Goal: Transaction & Acquisition: Purchase product/service

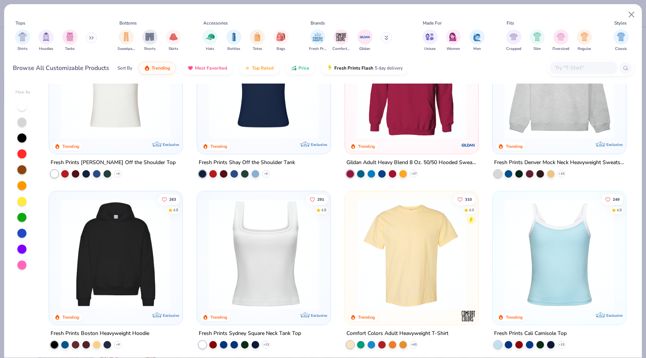
scroll to position [68, 0]
click at [255, 247] on img at bounding box center [264, 253] width 118 height 111
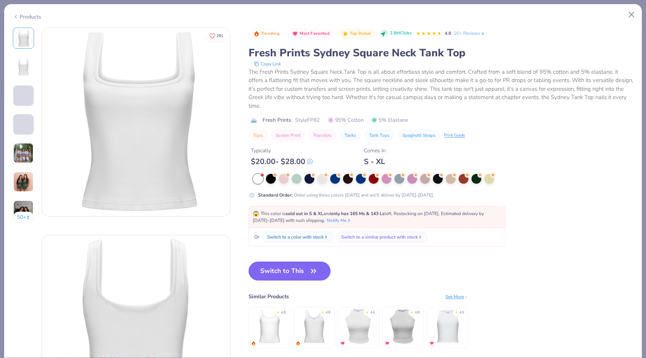
click at [278, 262] on button "Switch to This" at bounding box center [290, 271] width 82 height 19
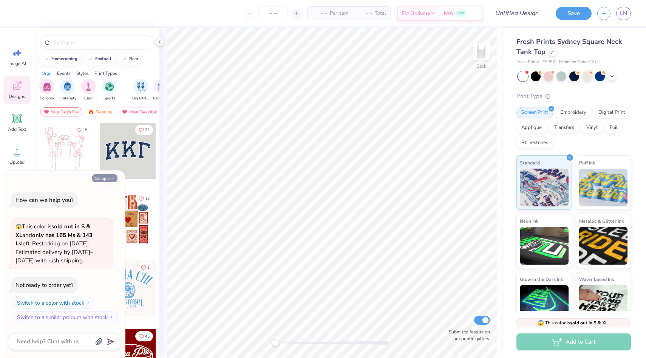
click at [108, 179] on button "Collapse" at bounding box center [104, 178] width 25 height 8
type textarea "x"
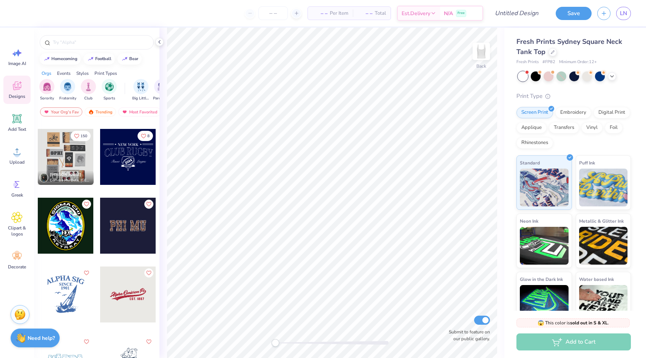
scroll to position [3161, 0]
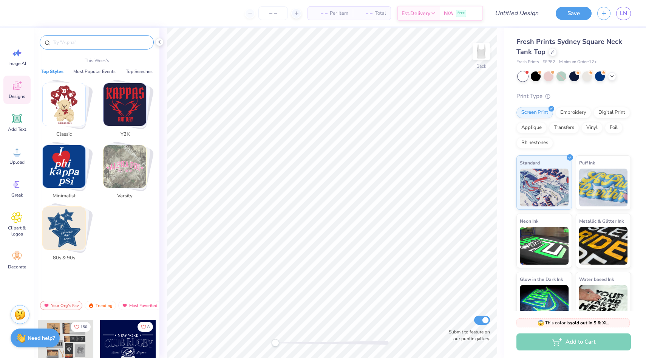
click at [68, 39] on input "text" at bounding box center [100, 43] width 97 height 8
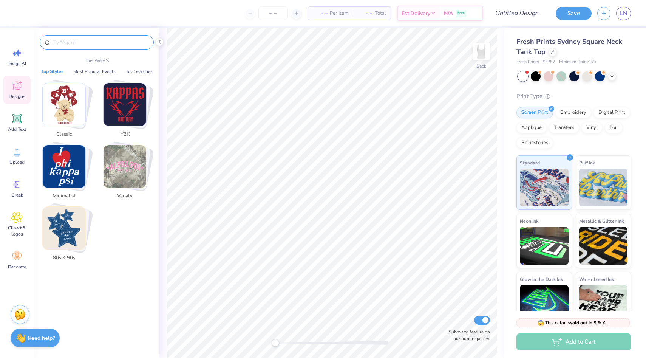
click at [123, 98] on img "Stack Card Button Y2K" at bounding box center [125, 104] width 43 height 43
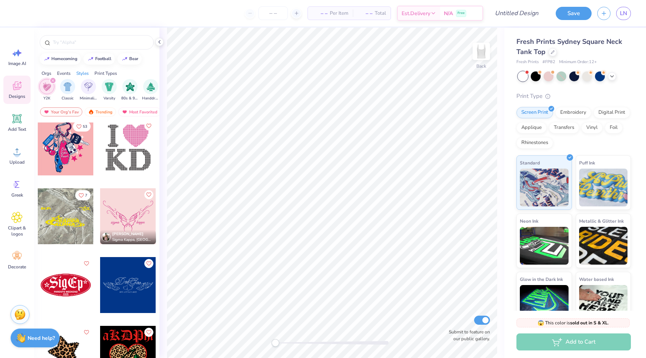
scroll to position [213, 0]
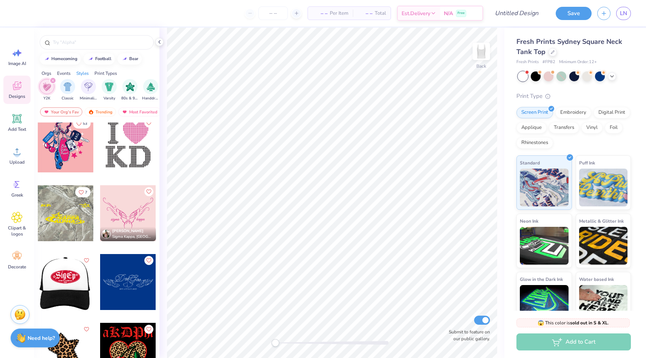
click at [38, 281] on div at bounding box center [10, 282] width 56 height 56
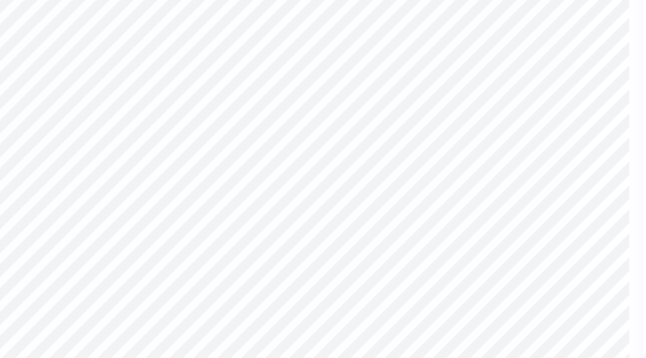
type input "6.80"
type input "2.94"
type input "3.11"
type input "-8.8"
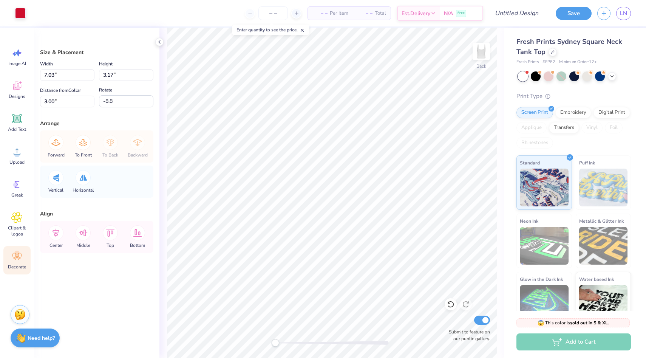
click at [15, 254] on icon at bounding box center [16, 256] width 9 height 7
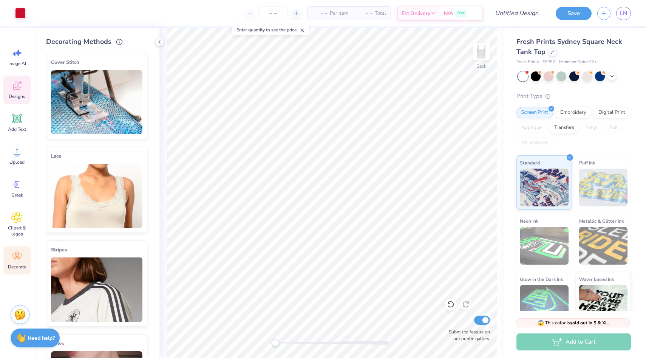
click at [17, 93] on div "Designs" at bounding box center [16, 90] width 27 height 28
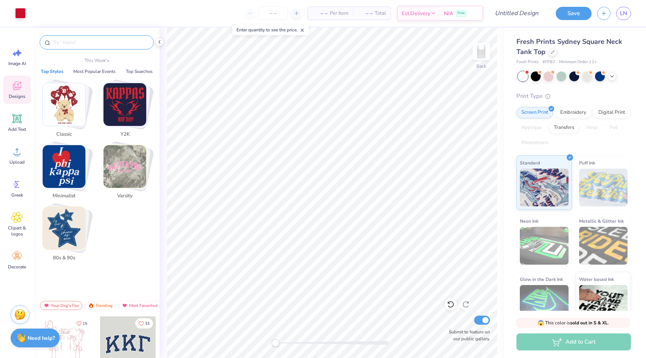
click at [79, 41] on input "text" at bounding box center [100, 43] width 97 height 8
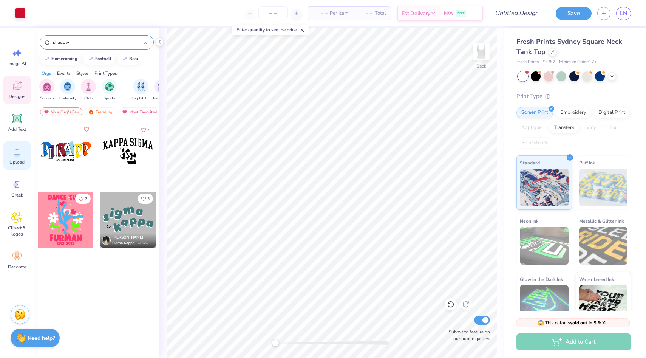
type input "shadow"
click at [19, 164] on span "Upload" at bounding box center [16, 162] width 15 height 6
click at [17, 121] on icon at bounding box center [17, 118] width 7 height 7
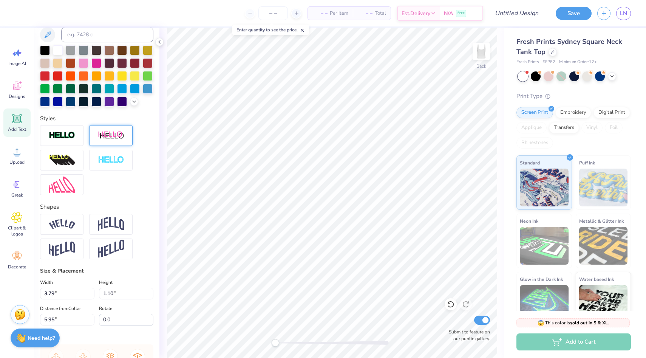
scroll to position [159, 0]
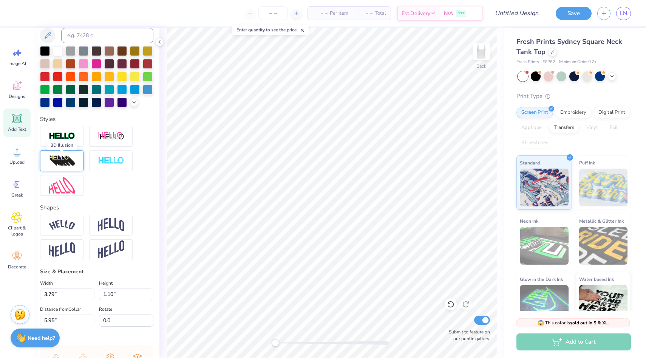
click at [72, 159] on img at bounding box center [62, 161] width 26 height 12
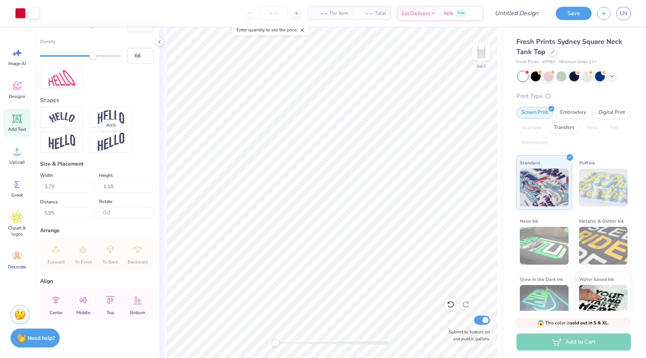
scroll to position [0, 0]
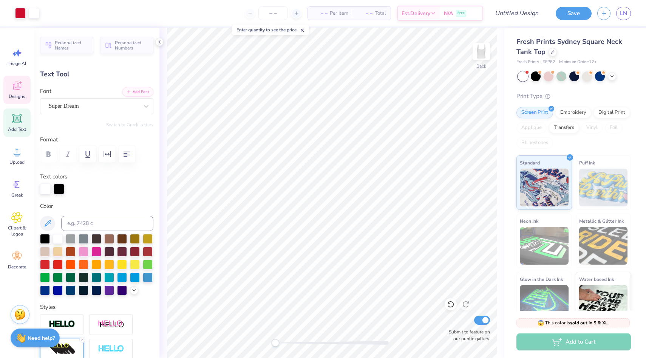
click at [20, 95] on span "Designs" at bounding box center [17, 96] width 17 height 6
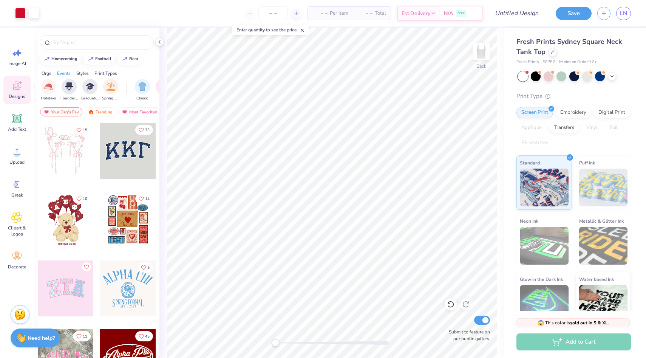
scroll to position [0, 346]
click at [87, 72] on div "Styles" at bounding box center [82, 73] width 12 height 7
click at [102, 72] on div "Print Types" at bounding box center [105, 73] width 23 height 7
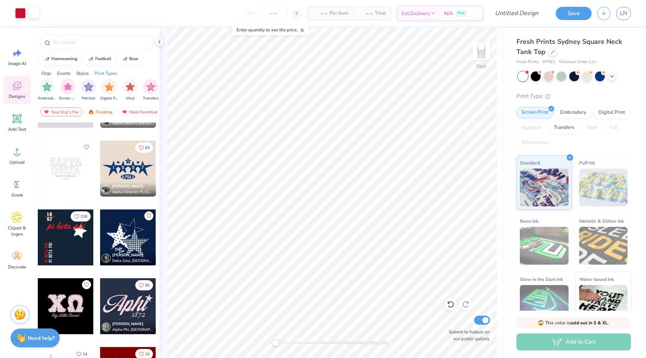
scroll to position [877, 0]
